Goal: Find specific page/section

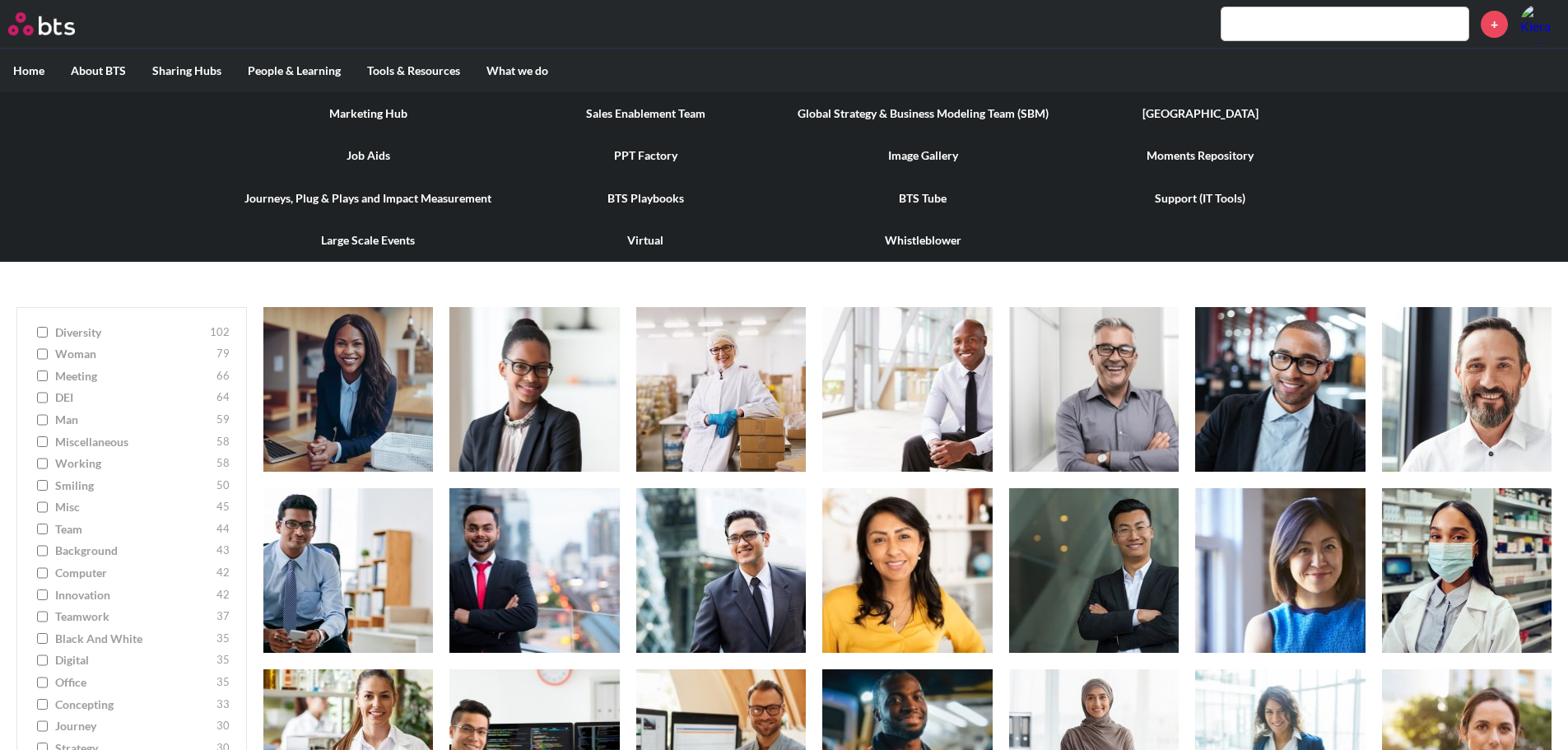
click at [365, 150] on link "Job Aids" at bounding box center [368, 155] width 278 height 43
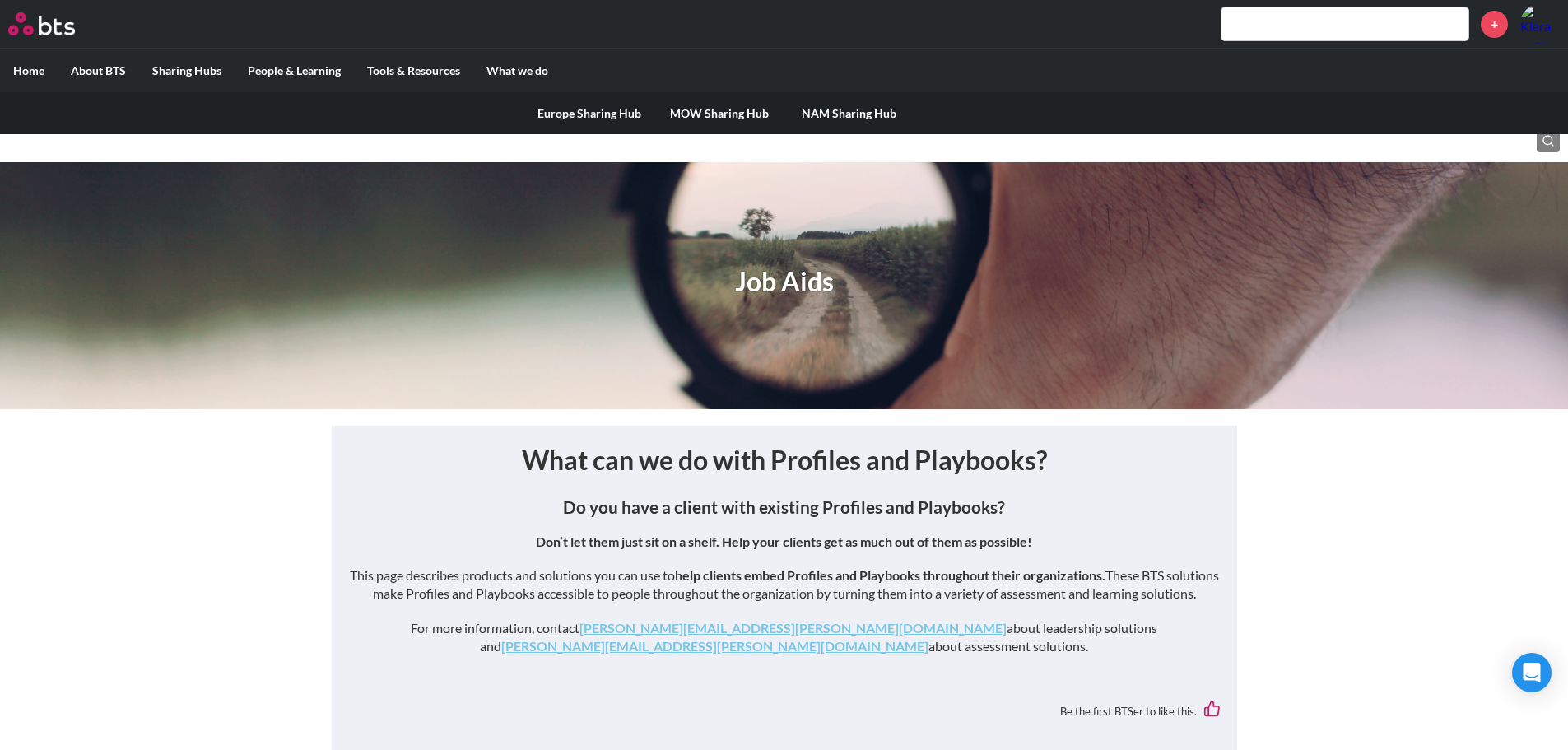
click at [713, 108] on link "MOW Sharing Hub" at bounding box center [719, 113] width 130 height 43
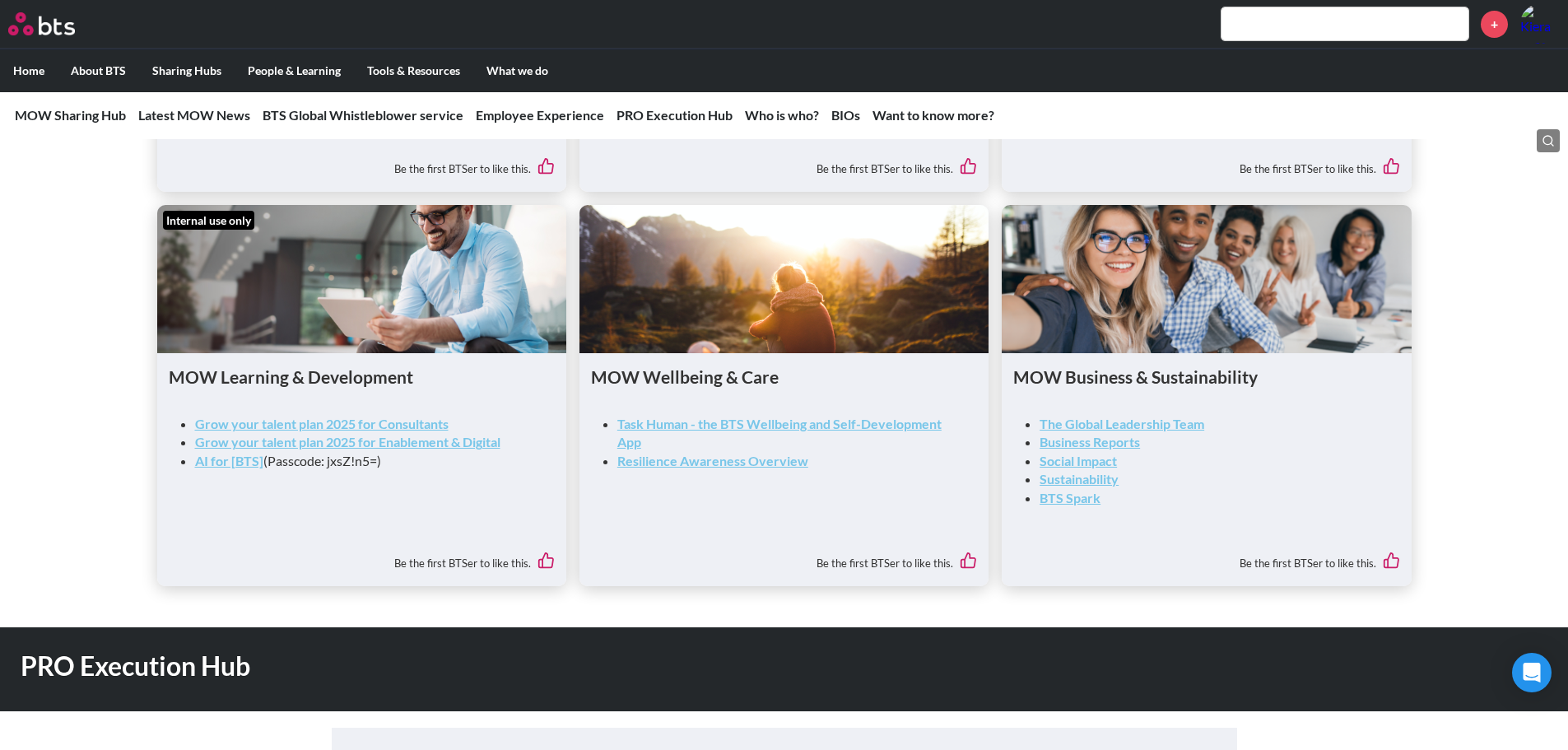
scroll to position [2222, 0]
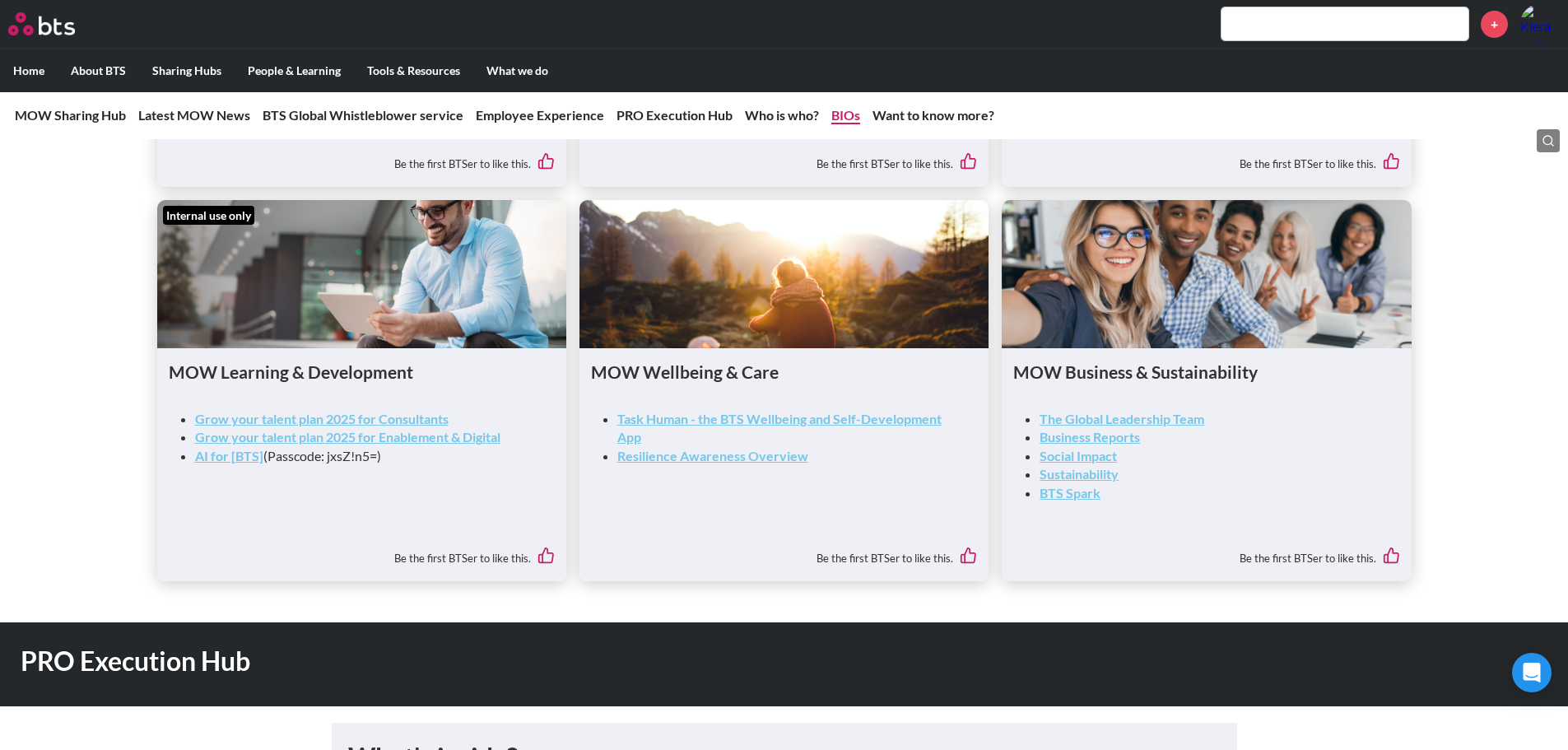
click at [838, 113] on link "BIOs" at bounding box center [845, 115] width 29 height 16
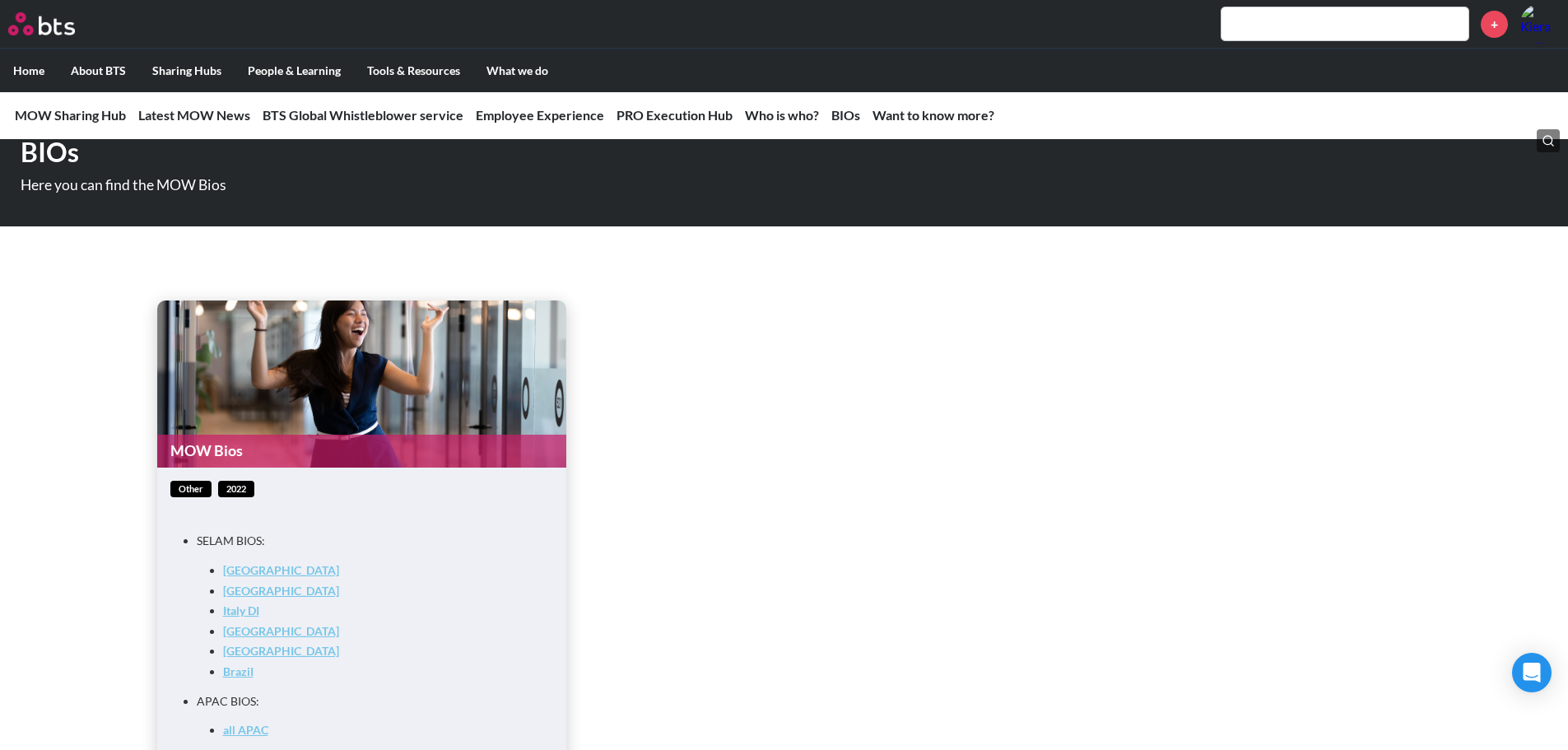
scroll to position [6531, 0]
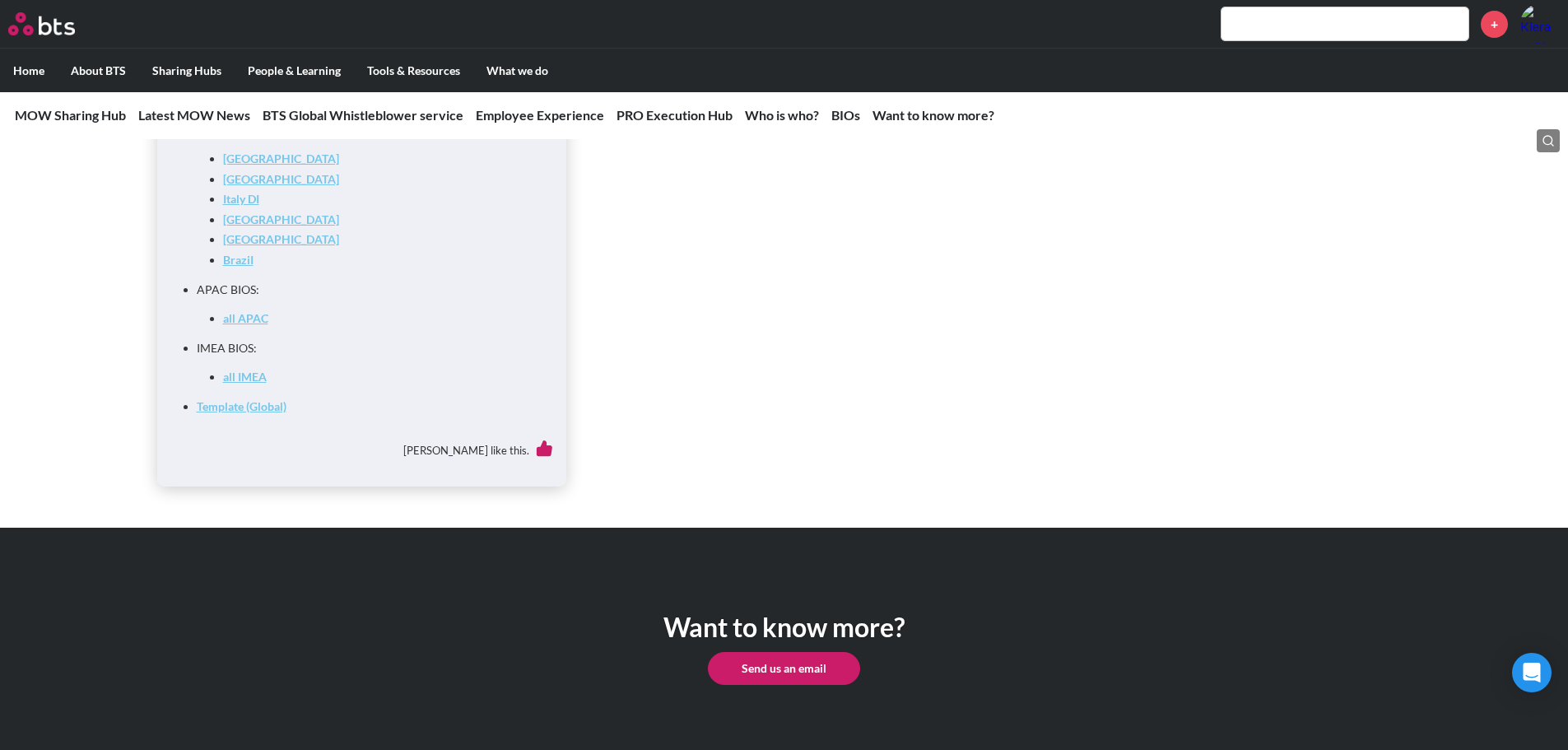
click at [243, 321] on link "all APAC" at bounding box center [246, 318] width 46 height 14
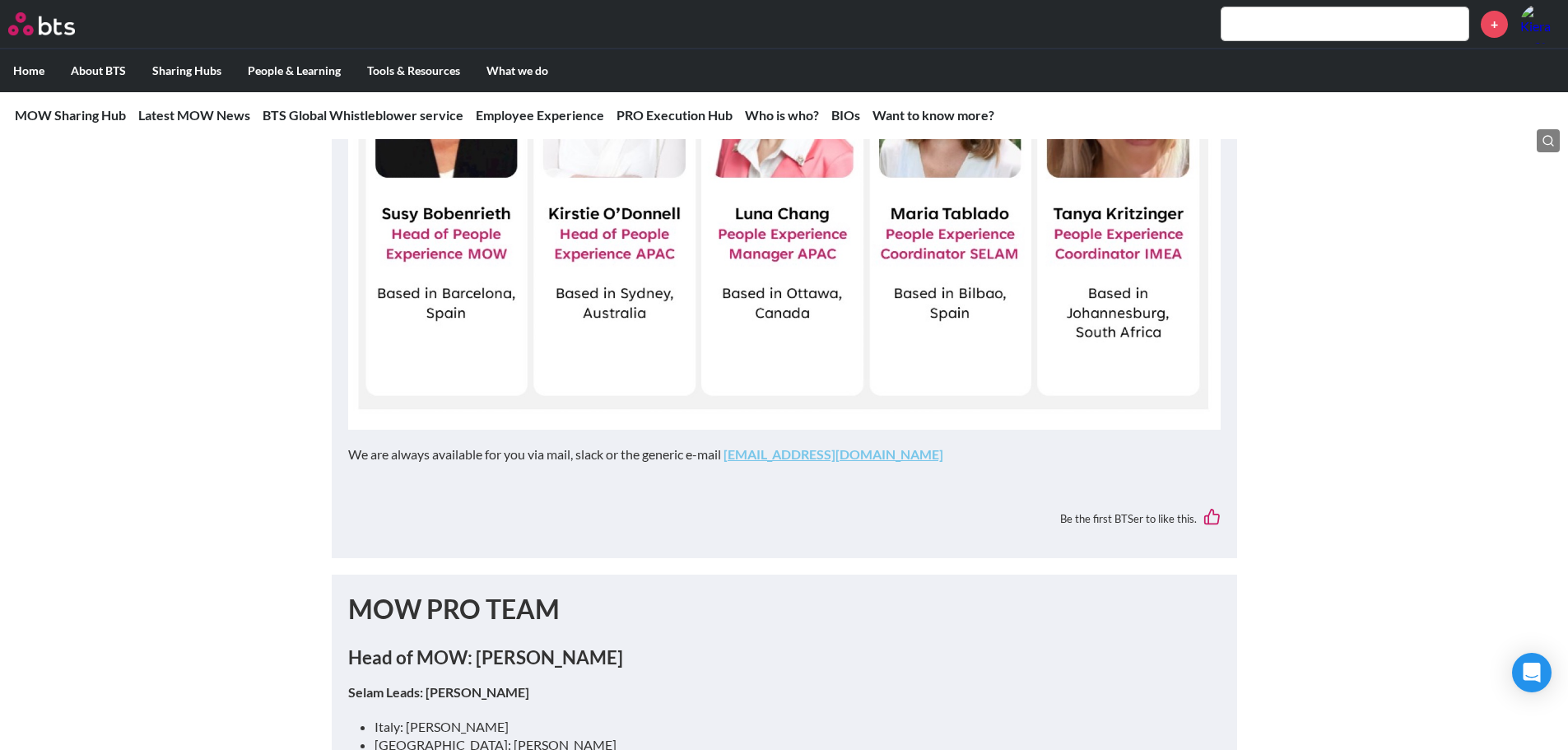
scroll to position [4556, 0]
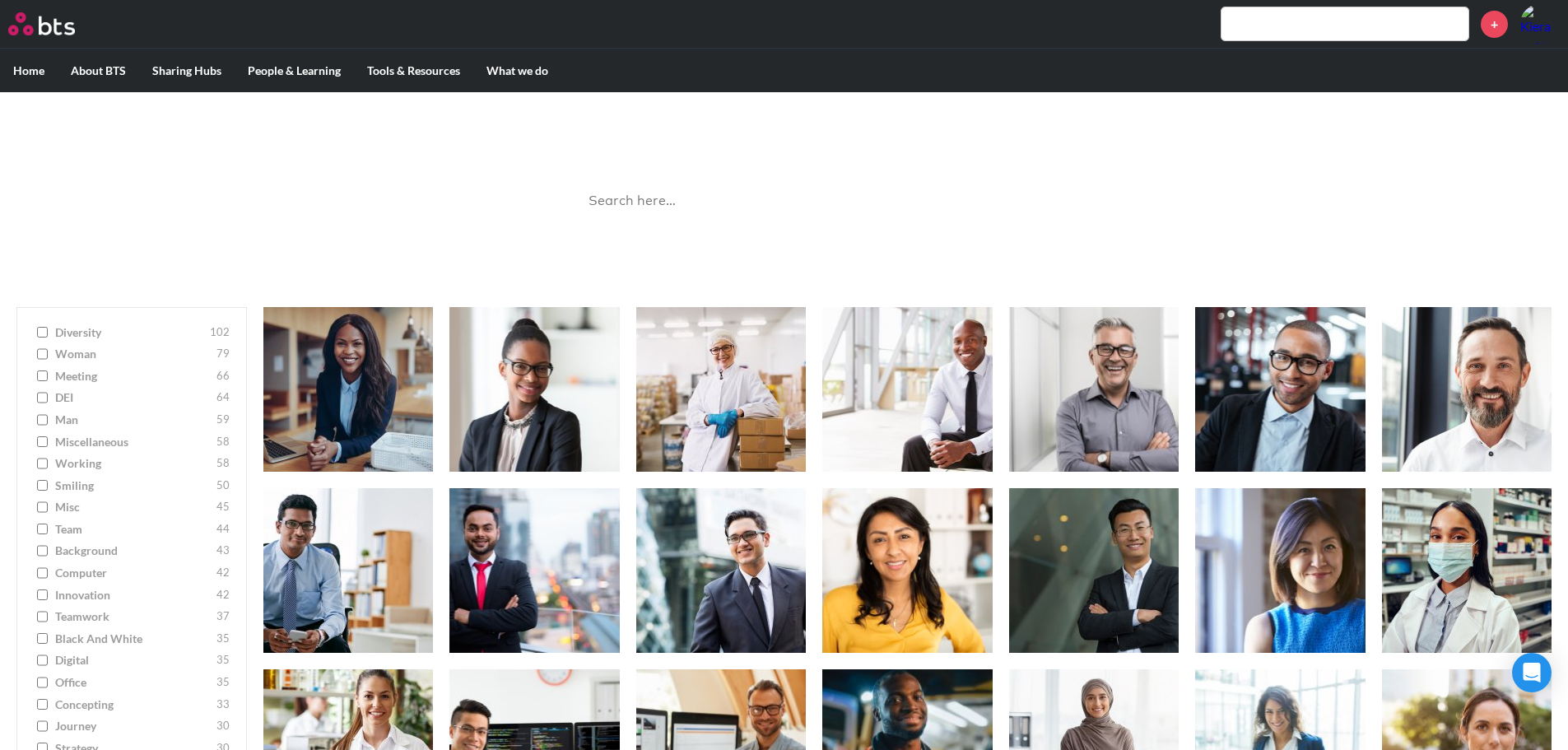
click at [1249, 18] on input "text" at bounding box center [1344, 23] width 247 height 33
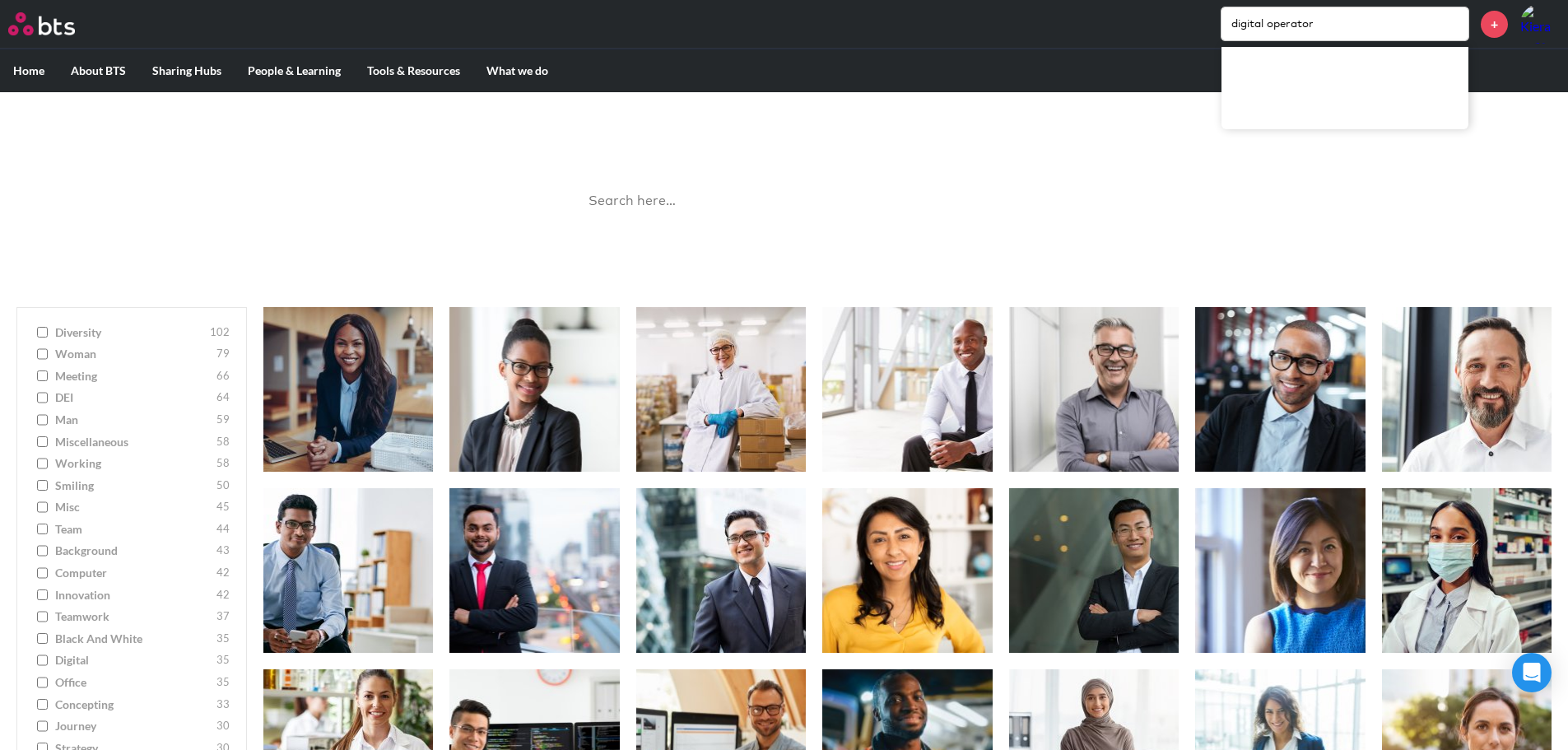
type input "digital operator"
